Goal: Obtain resource: Obtain resource

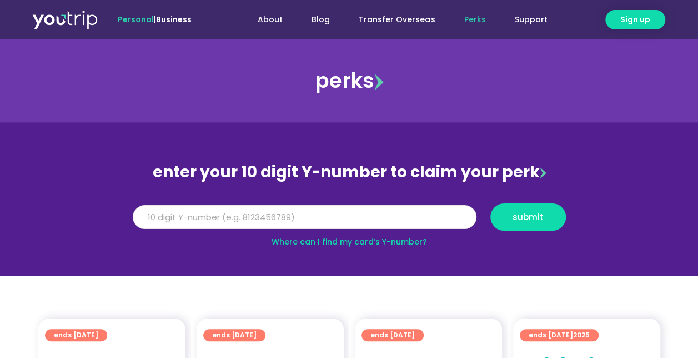
drag, startPoint x: 0, startPoint y: 0, endPoint x: 309, endPoint y: 216, distance: 377.0
click at [309, 216] on input "Y Number" at bounding box center [305, 217] width 344 height 24
click at [291, 212] on input "Y Number" at bounding box center [305, 217] width 344 height 24
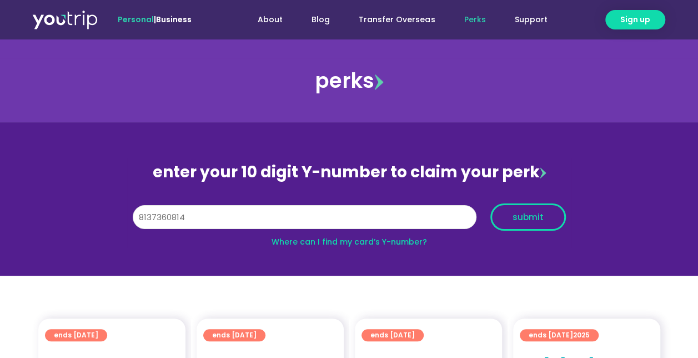
type input "8137360814"
click at [508, 210] on button "submit" at bounding box center [528, 216] width 76 height 27
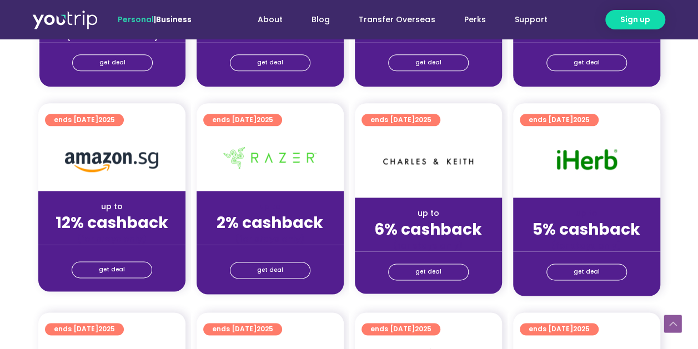
scroll to position [667, 0]
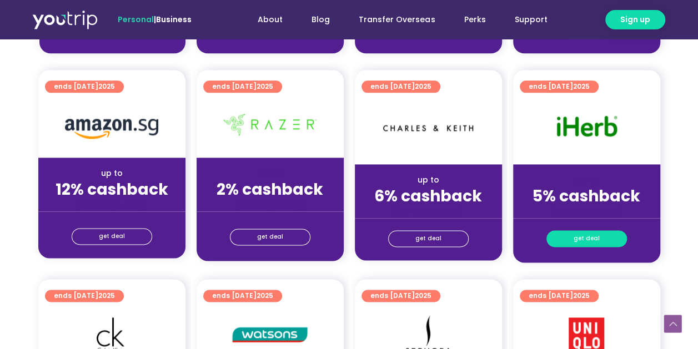
click at [588, 237] on span "get deal" at bounding box center [587, 239] width 26 height 16
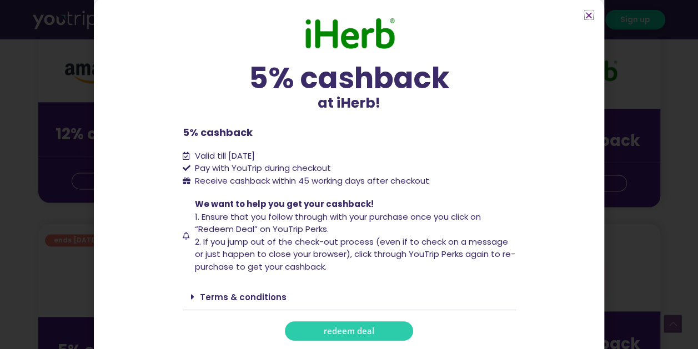
scroll to position [778, 0]
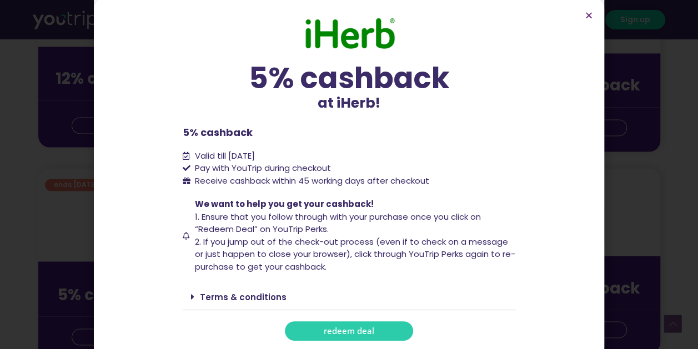
click at [371, 333] on link "redeem deal" at bounding box center [349, 331] width 128 height 19
